Goal: Information Seeking & Learning: Compare options

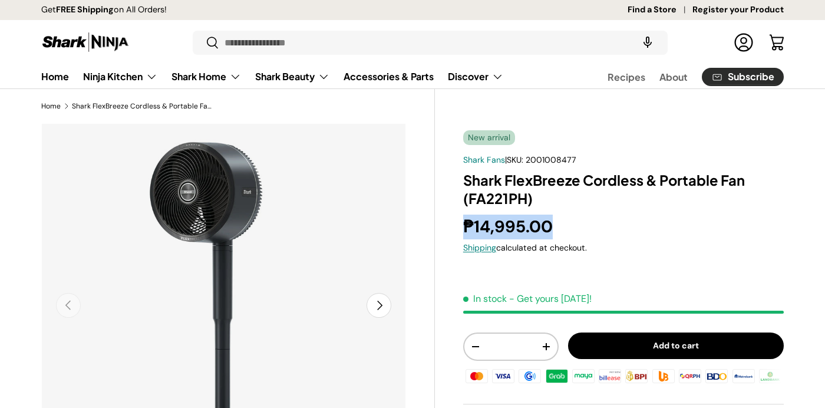
drag, startPoint x: 569, startPoint y: 224, endPoint x: 451, endPoint y: 224, distance: 117.8
copy strong "₱14,995.00"
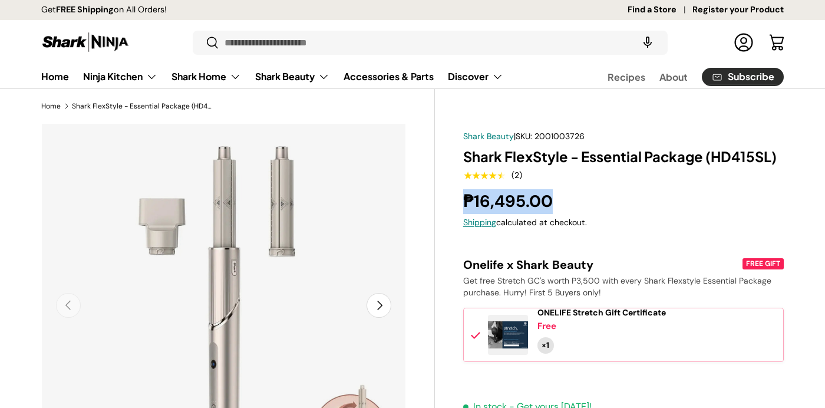
drag, startPoint x: 560, startPoint y: 200, endPoint x: 442, endPoint y: 202, distance: 117.9
copy strong "₱16,495.00"
